Goal: Information Seeking & Learning: Learn about a topic

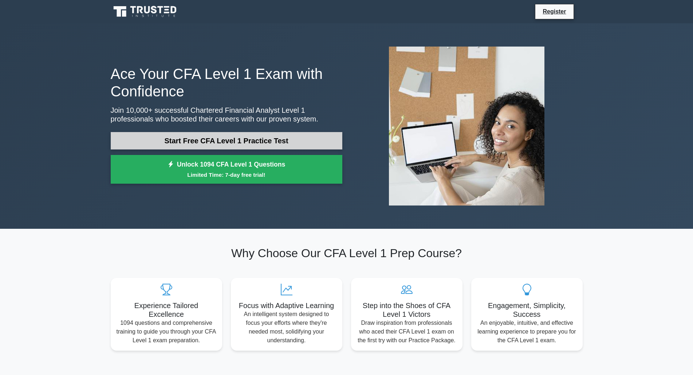
click at [291, 146] on link "Start Free CFA Level 1 Practice Test" at bounding box center [227, 140] width 232 height 17
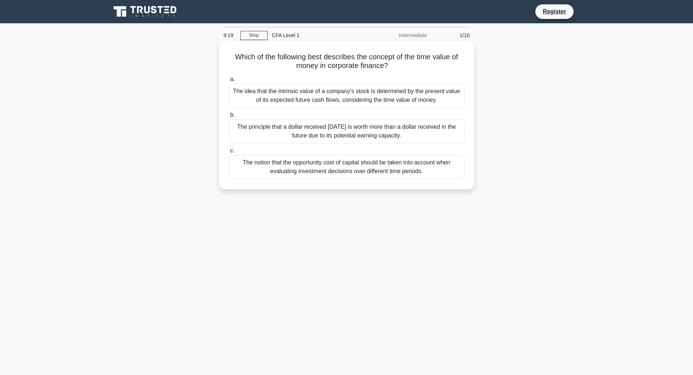
click at [376, 127] on div "The principle that a dollar received today is worth more than a dollar received…" at bounding box center [347, 131] width 236 height 24
click at [229, 118] on input "b. The principle that a dollar received today is worth more than a dollar recei…" at bounding box center [229, 115] width 0 height 5
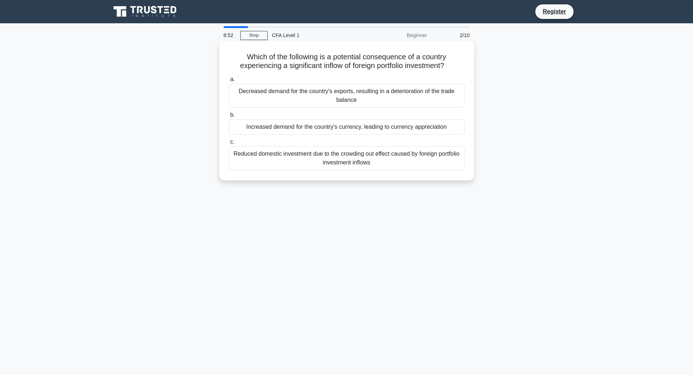
click at [360, 133] on div "Increased demand for the country's currency, leading to currency appreciation" at bounding box center [347, 126] width 236 height 15
click at [229, 118] on input "b. Increased demand for the country's currency, leading to currency appreciation" at bounding box center [229, 115] width 0 height 5
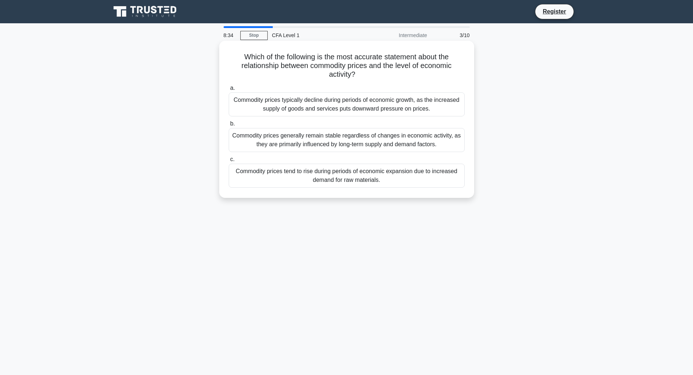
click at [420, 180] on div "Commodity prices tend to rise during periods of economic expansion due to incre…" at bounding box center [347, 176] width 236 height 24
click at [229, 162] on input "c. Commodity prices tend to rise during periods of economic expansion due to in…" at bounding box center [229, 159] width 0 height 5
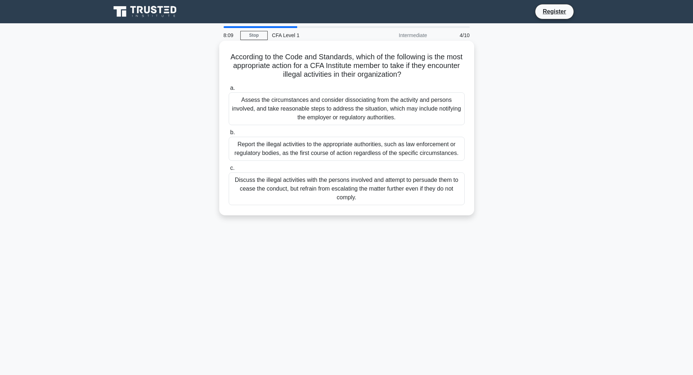
click at [324, 140] on div "Report the illegal activities to the appropriate authorities, such as law enfor…" at bounding box center [347, 149] width 236 height 24
click at [229, 135] on input "b. Report the illegal activities to the appropriate authorities, such as law en…" at bounding box center [229, 132] width 0 height 5
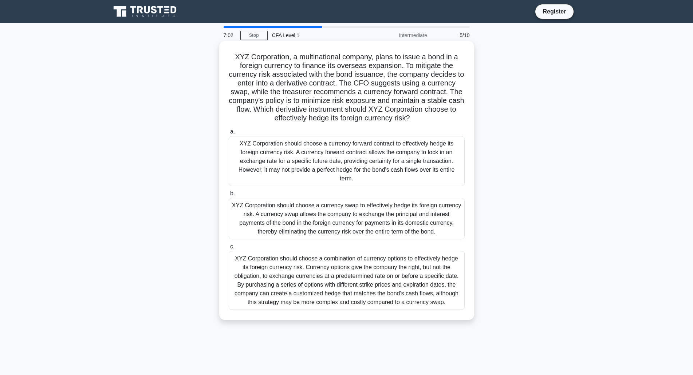
click at [370, 154] on div "XYZ Corporation should choose a currency forward contract to effectively hedge …" at bounding box center [347, 161] width 236 height 50
click at [229, 134] on input "a. XYZ Corporation should choose a currency forward contract to effectively hed…" at bounding box center [229, 132] width 0 height 5
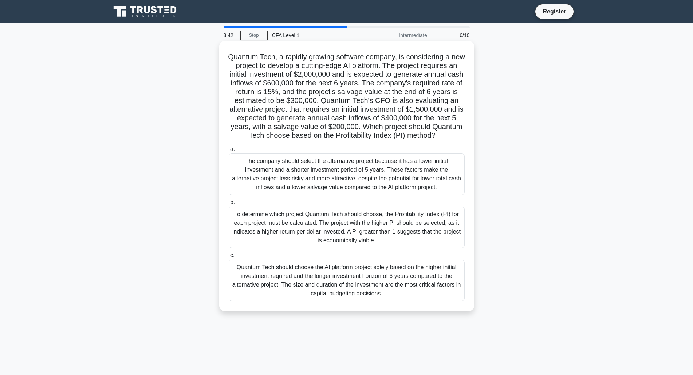
click at [407, 233] on div "To determine which project Quantum Tech should choose, the Profitability Index …" at bounding box center [347, 228] width 236 height 42
click at [229, 205] on input "b. To determine which project Quantum Tech should choose, the Profitability Ind…" at bounding box center [229, 202] width 0 height 5
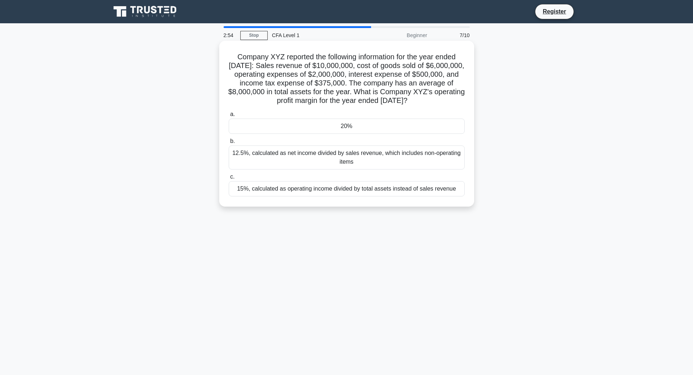
click at [278, 134] on div "20%" at bounding box center [347, 126] width 236 height 15
click at [229, 117] on input "a. 20%" at bounding box center [229, 114] width 0 height 5
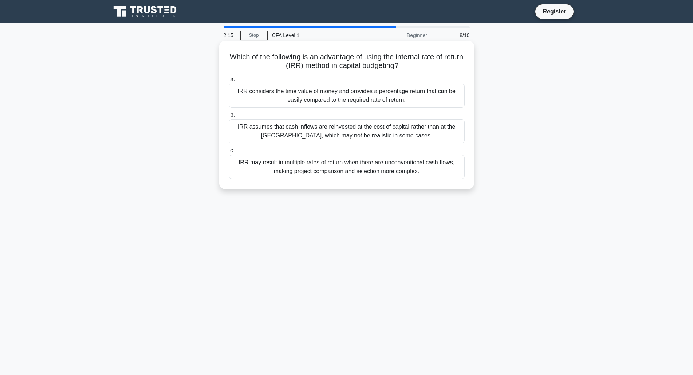
click at [412, 95] on div "IRR considers the time value of money and provides a percentage return that can…" at bounding box center [347, 96] width 236 height 24
click at [409, 98] on div "IRR considers the time value of money and provides a percentage return that can…" at bounding box center [347, 96] width 236 height 24
click at [229, 82] on input "a. IRR considers the time value of money and provides a percentage return that …" at bounding box center [229, 79] width 0 height 5
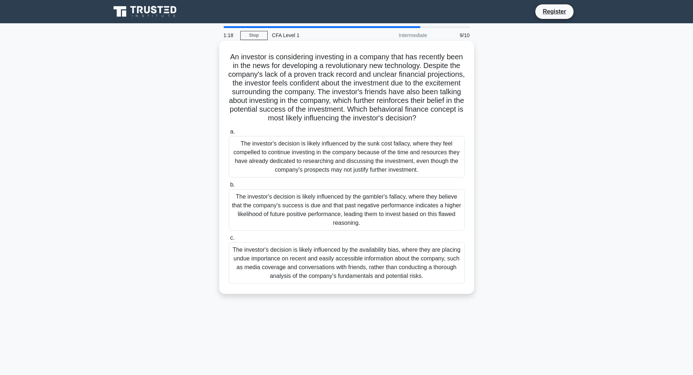
click at [371, 269] on div "The investor's decision is likely influenced by the availability bias, where th…" at bounding box center [347, 264] width 236 height 42
click at [229, 241] on input "c. The investor's decision is likely influenced by the availability bias, where…" at bounding box center [229, 238] width 0 height 5
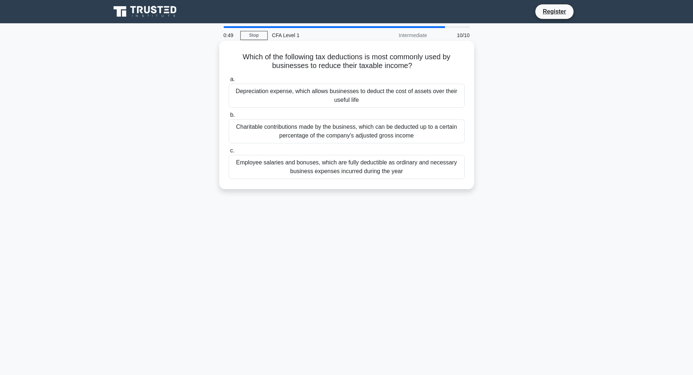
click at [339, 100] on div "Depreciation expense, which allows businesses to deduct the cost of assets over…" at bounding box center [347, 96] width 236 height 24
click at [229, 82] on input "a. Depreciation expense, which allows businesses to deduct the cost of assets o…" at bounding box center [229, 79] width 0 height 5
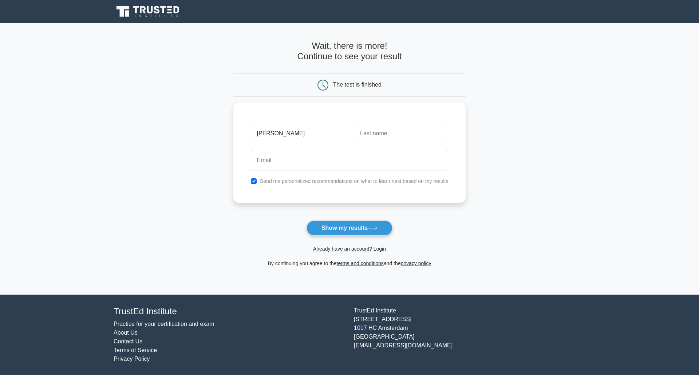
type input "mathias"
type input "vain"
type input "mathiasvainsar43@gmail.com"
click at [304, 178] on label "Send me personalized recommendations on what to learn next based on my results" at bounding box center [354, 180] width 189 height 6
click at [282, 184] on div "Send me personalized recommendations on what to learn next based on my results" at bounding box center [350, 179] width 206 height 9
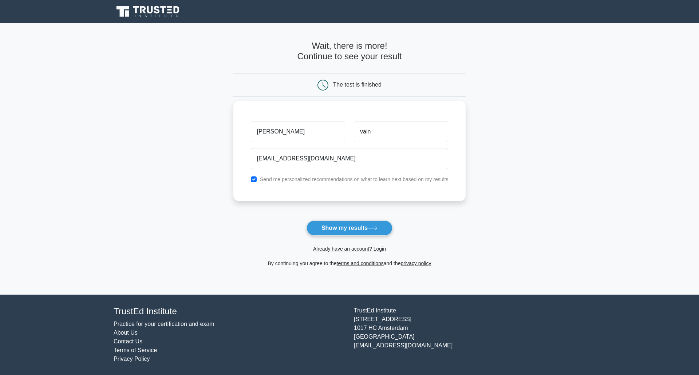
click at [251, 179] on div "Send me personalized recommendations on what to learn next based on my results" at bounding box center [350, 179] width 206 height 9
click at [253, 179] on input "checkbox" at bounding box center [254, 180] width 6 height 6
checkbox input "false"
click at [329, 228] on button "Show my results" at bounding box center [350, 228] width 86 height 15
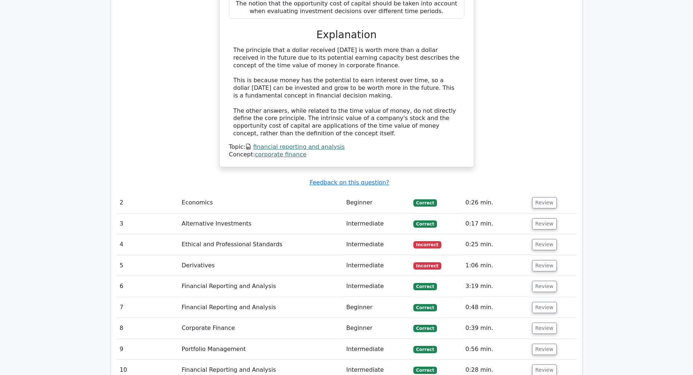
scroll to position [765, 0]
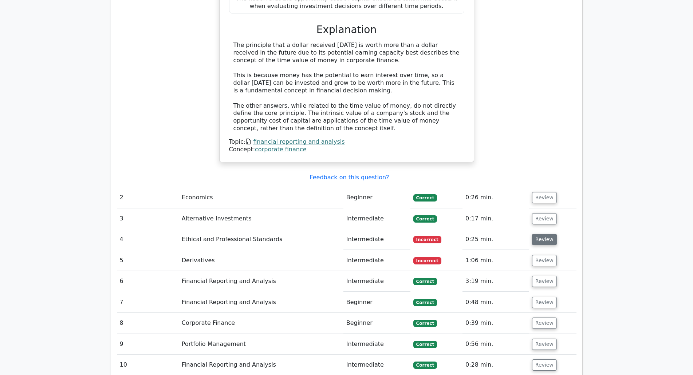
click at [545, 234] on button "Review" at bounding box center [544, 239] width 25 height 11
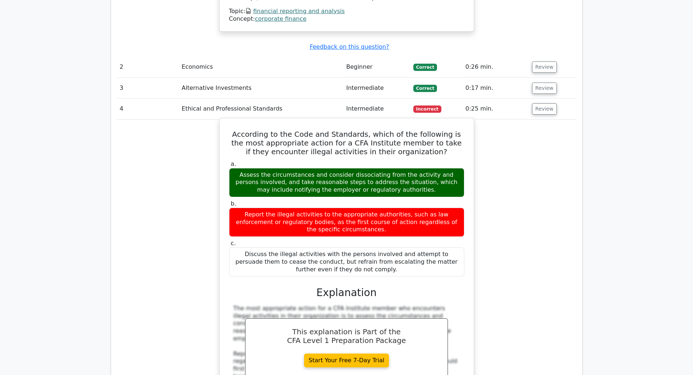
scroll to position [983, 0]
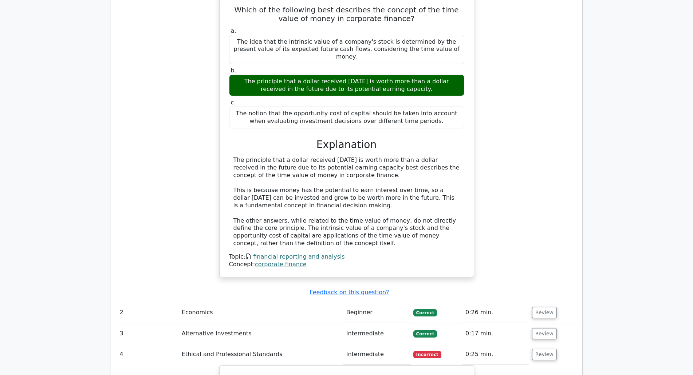
scroll to position [401, 0]
